Goal: Task Accomplishment & Management: Manage account settings

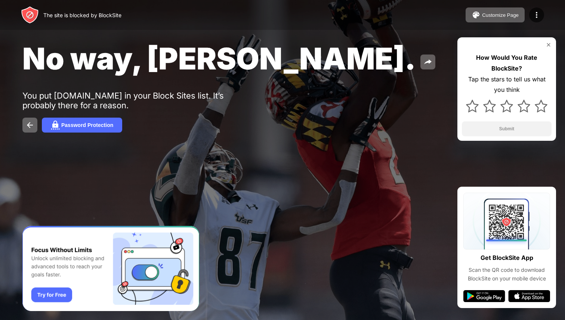
click at [347, 43] on div "No way, [PERSON_NAME]." at bounding box center [230, 58] width 416 height 36
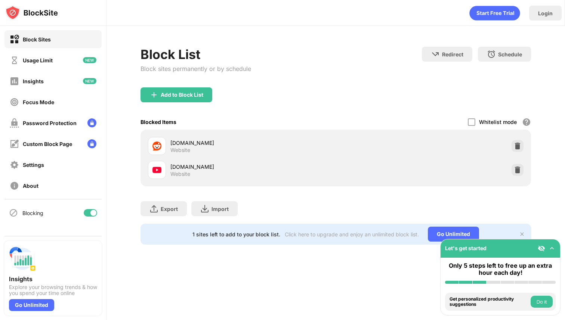
click at [517, 161] on div "youtube.com Website" at bounding box center [336, 170] width 382 height 24
click at [518, 171] on img at bounding box center [517, 169] width 7 height 7
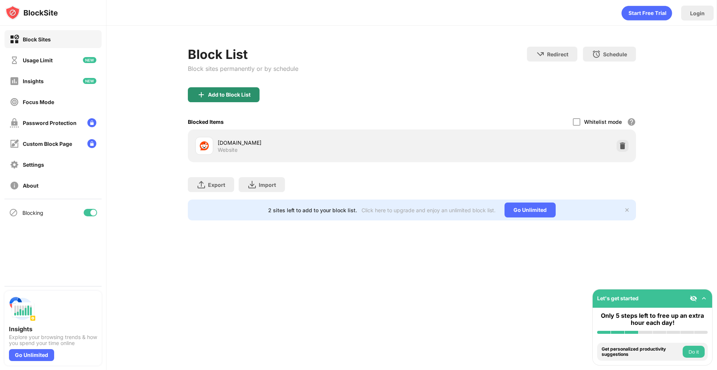
click at [244, 95] on div "Add to Block List" at bounding box center [229, 95] width 43 height 6
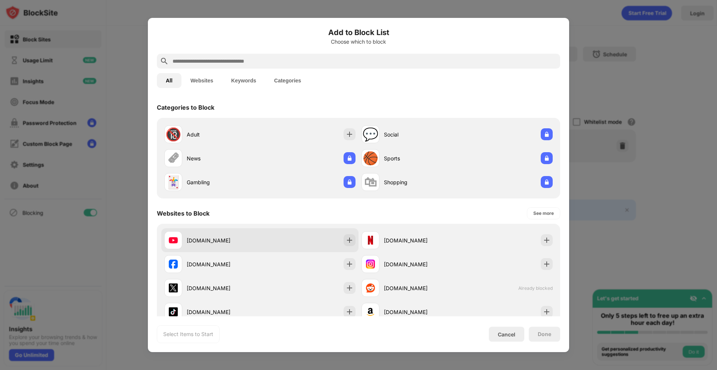
click at [275, 246] on div "youtube.com" at bounding box center [259, 241] width 197 height 24
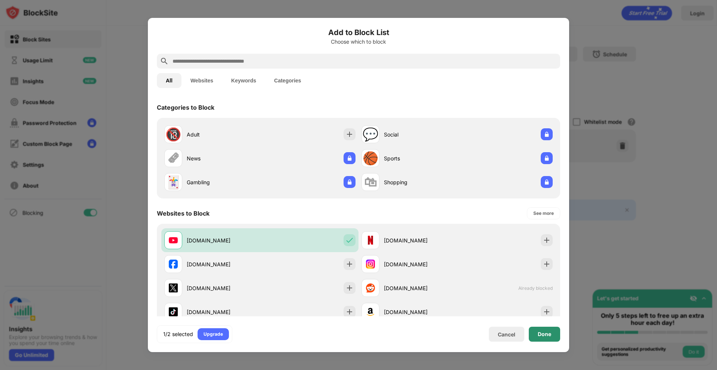
click at [547, 320] on div "Done" at bounding box center [544, 334] width 31 height 15
